Goal: Check status: Check status

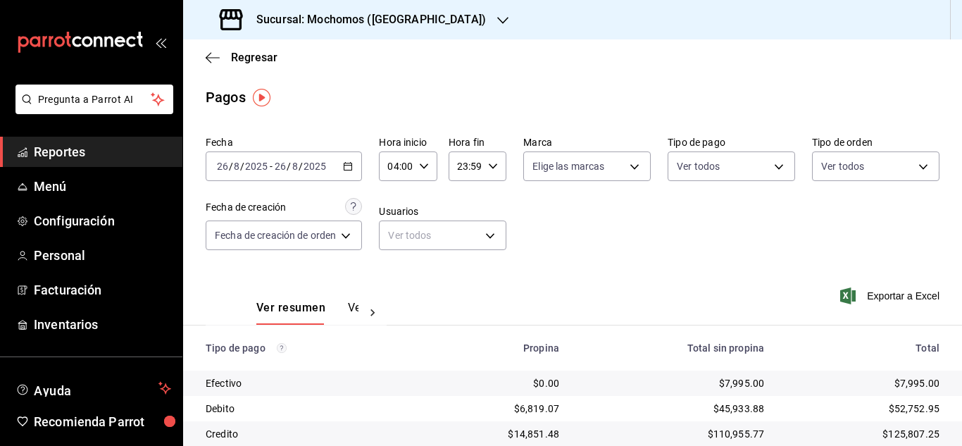
click at [424, 164] on icon "button" at bounding box center [424, 166] width 10 height 10
click at [398, 240] on span "03" at bounding box center [395, 238] width 6 height 11
drag, startPoint x: 954, startPoint y: 322, endPoint x: 954, endPoint y: 404, distance: 82.4
click at [954, 404] on div at bounding box center [481, 223] width 962 height 446
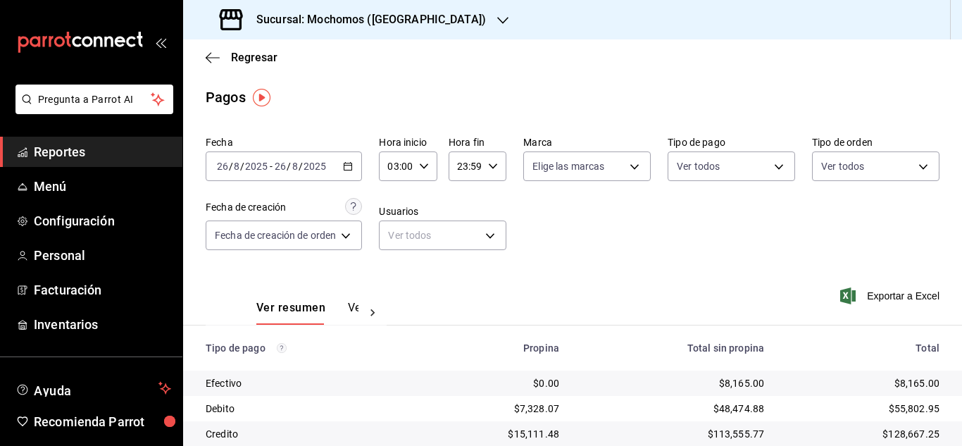
click at [423, 167] on \(Stroke\) "button" at bounding box center [424, 165] width 8 height 5
click at [396, 235] on span "04" at bounding box center [395, 235] width 6 height 11
drag, startPoint x: 955, startPoint y: 235, endPoint x: 950, endPoint y: 322, distance: 86.8
click at [950, 321] on div at bounding box center [481, 223] width 962 height 446
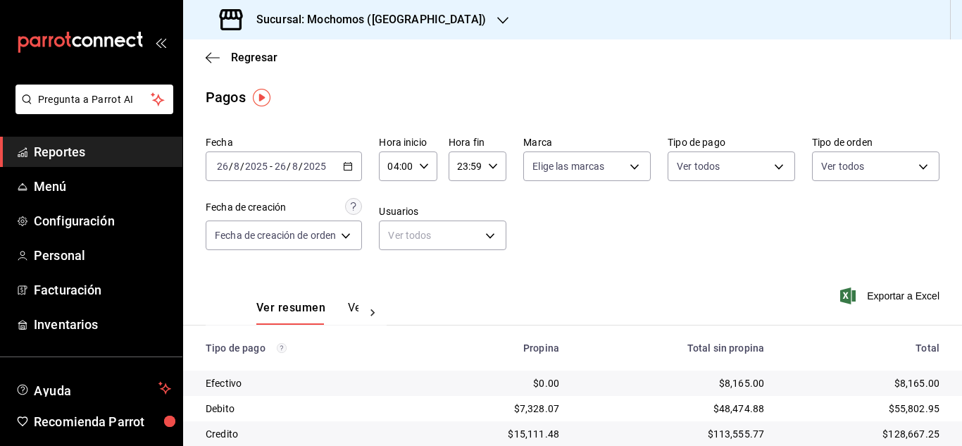
click at [427, 164] on icon "button" at bounding box center [424, 166] width 10 height 10
click at [398, 198] on span "04" at bounding box center [395, 202] width 6 height 11
drag, startPoint x: 956, startPoint y: 278, endPoint x: 962, endPoint y: 354, distance: 77.0
click at [962, 354] on div at bounding box center [481, 223] width 962 height 446
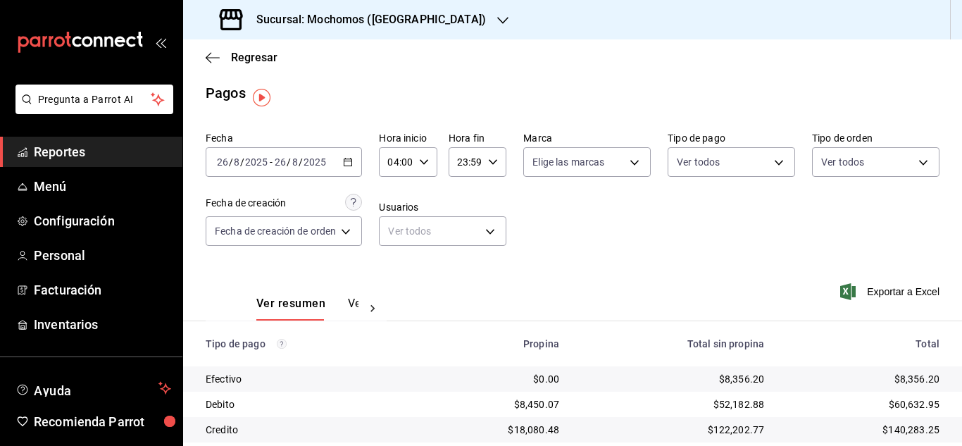
scroll to position [0, 0]
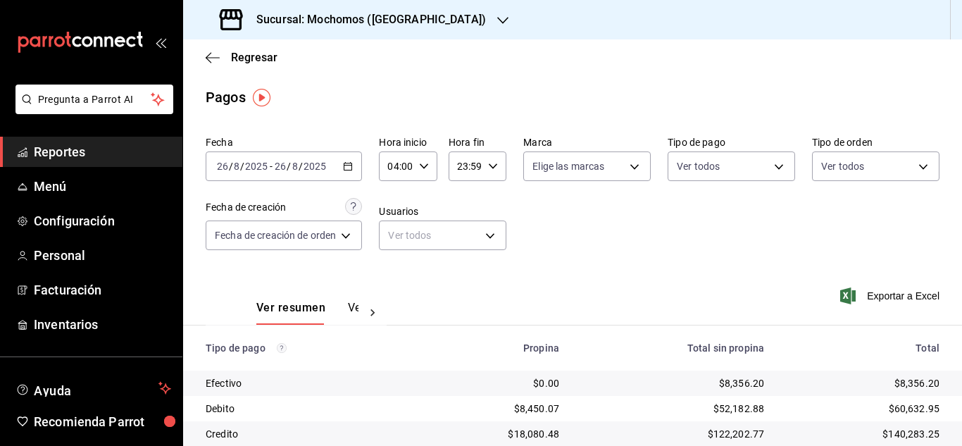
click at [421, 166] on icon "button" at bounding box center [424, 166] width 10 height 10
click at [398, 235] on span "03" at bounding box center [395, 238] width 6 height 11
type input "03:00"
click at [661, 268] on div at bounding box center [481, 223] width 962 height 446
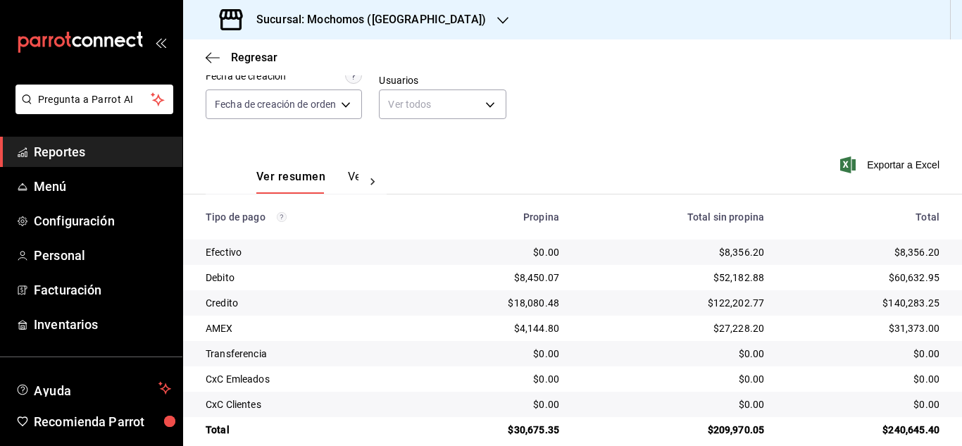
scroll to position [151, 0]
